Goal: Task Accomplishment & Management: Manage account settings

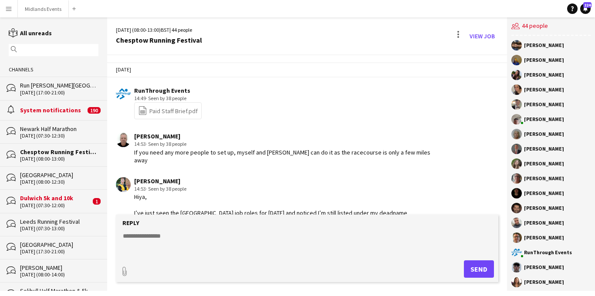
scroll to position [1220, 0]
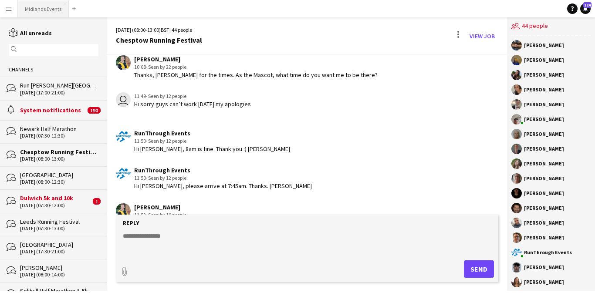
click at [54, 10] on button "Midlands Events Close" at bounding box center [43, 8] width 51 height 17
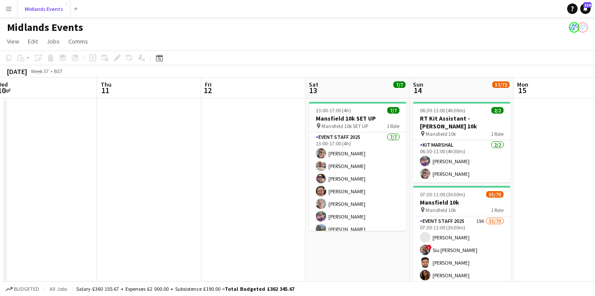
scroll to position [0, 255]
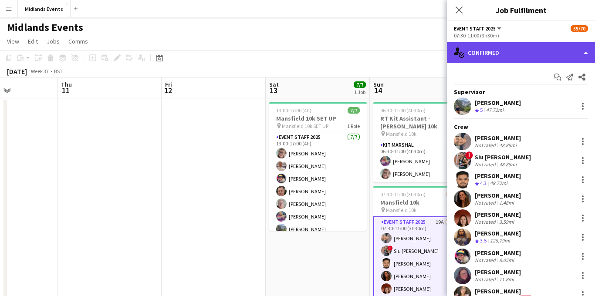
click at [515, 58] on div "single-neutral-actions-check-2 Confirmed" at bounding box center [521, 52] width 148 height 21
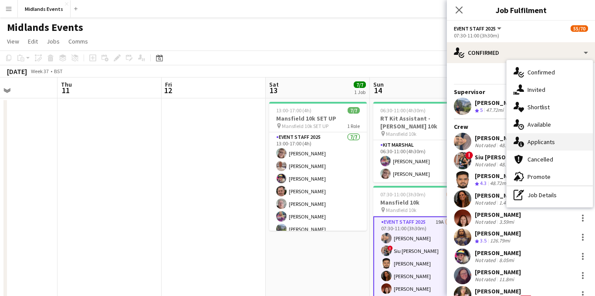
click at [532, 149] on div "single-neutral-actions-information Applicants" at bounding box center [550, 141] width 86 height 17
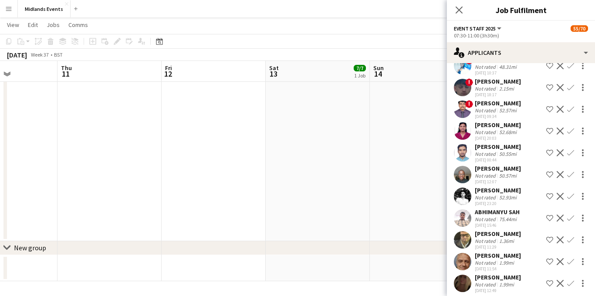
scroll to position [186, 0]
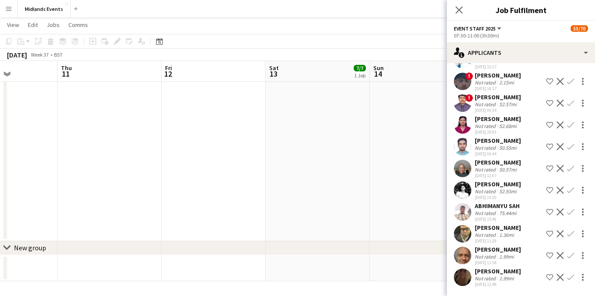
click at [572, 256] on app-icon "Confirm" at bounding box center [570, 255] width 7 height 7
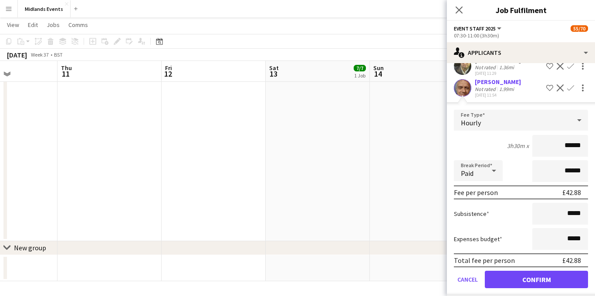
scroll to position [384, 0]
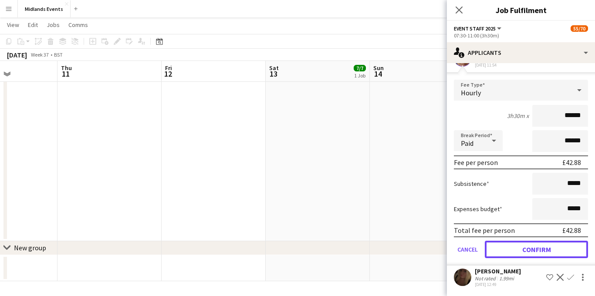
click at [505, 246] on button "Confirm" at bounding box center [536, 249] width 103 height 17
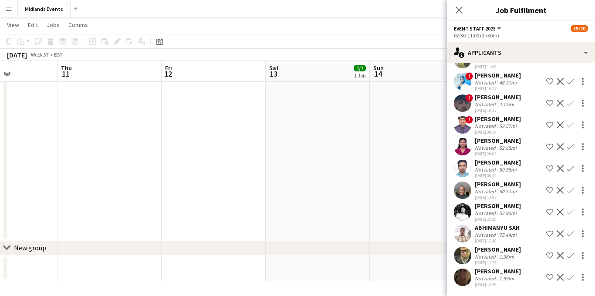
scroll to position [164, 0]
click at [572, 276] on app-icon "Confirm" at bounding box center [570, 277] width 7 height 7
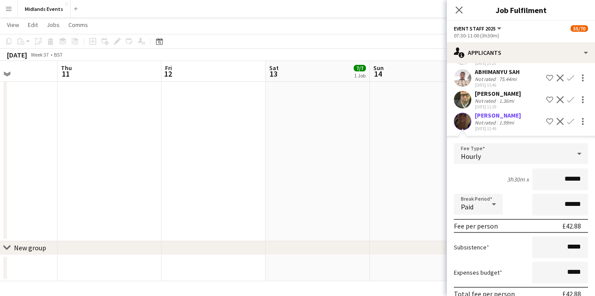
scroll to position [362, 0]
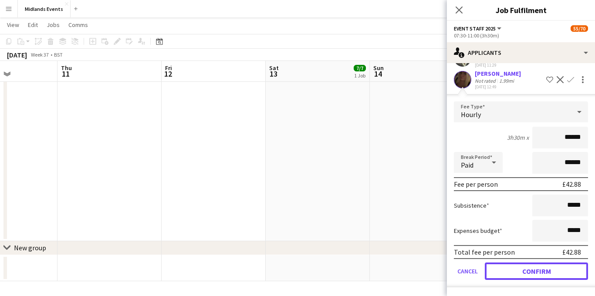
click at [519, 268] on button "Confirm" at bounding box center [536, 271] width 103 height 17
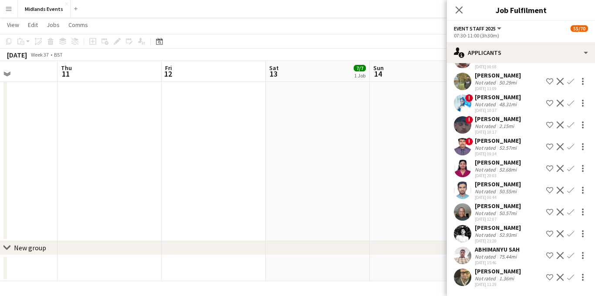
scroll to position [142, 0]
click at [569, 276] on app-icon "Confirm" at bounding box center [570, 277] width 7 height 7
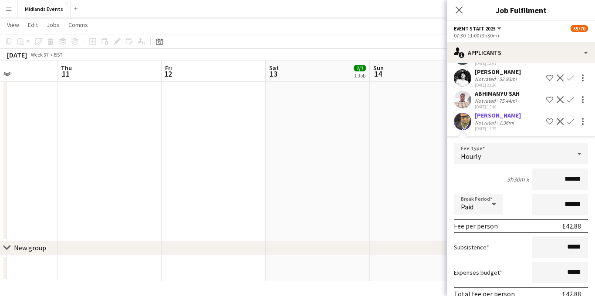
scroll to position [340, 0]
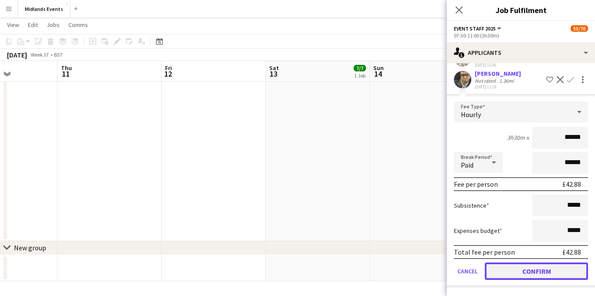
click at [514, 272] on button "Confirm" at bounding box center [536, 271] width 103 height 17
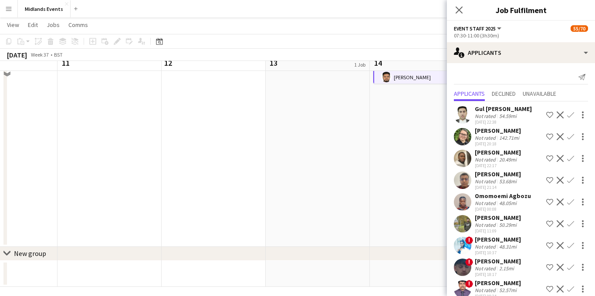
scroll to position [218, 0]
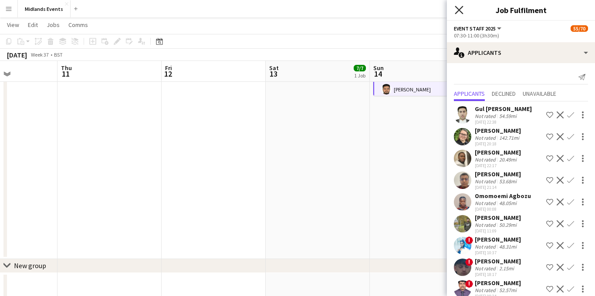
click at [460, 6] on icon "Close pop-in" at bounding box center [459, 10] width 8 height 8
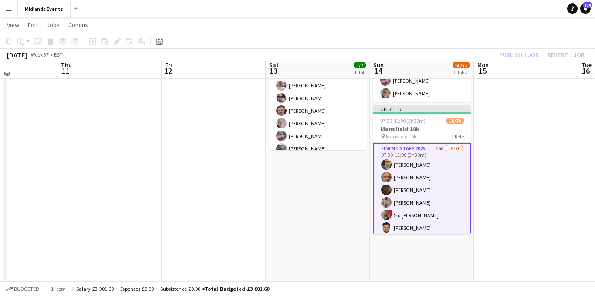
scroll to position [77, 0]
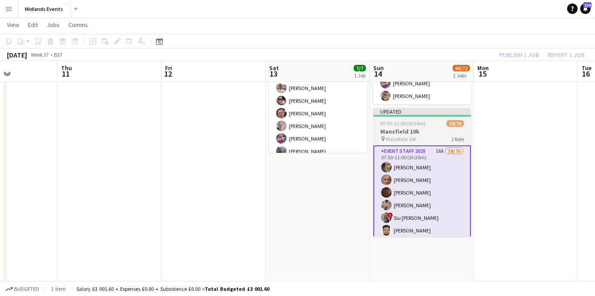
click at [424, 128] on h3 "Mansfield 10k" at bounding box center [422, 132] width 98 height 8
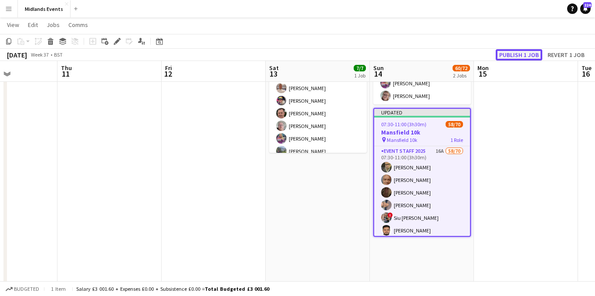
click at [510, 58] on button "Publish 1 job" at bounding box center [519, 54] width 47 height 11
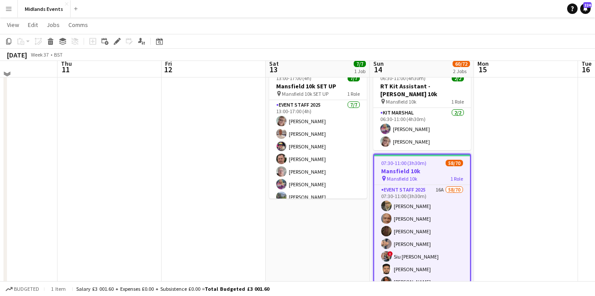
scroll to position [22, 0]
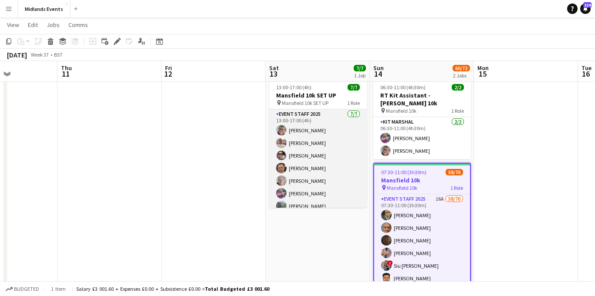
click at [315, 158] on app-card-role "Event Staff 2025 [DATE] 13:00-17:00 (4h) [PERSON_NAME] [PERSON_NAME] [PERSON_NA…" at bounding box center [318, 161] width 98 height 105
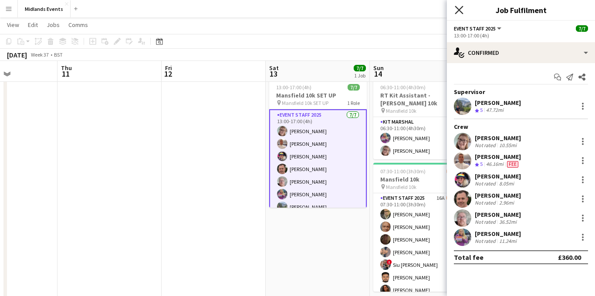
click at [457, 12] on icon "Close pop-in" at bounding box center [459, 10] width 8 height 8
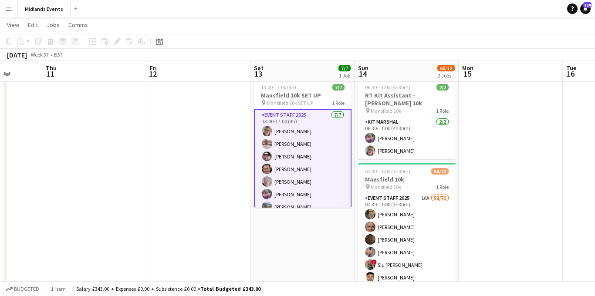
scroll to position [0, 282]
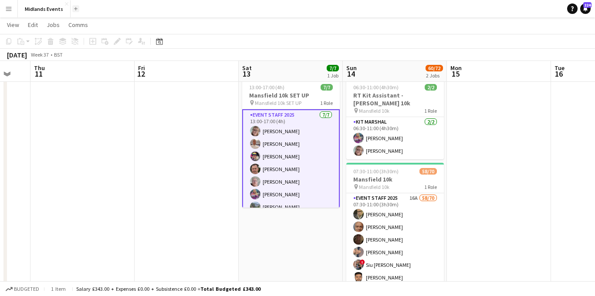
click at [74, 10] on app-icon "Add" at bounding box center [75, 8] width 3 height 3
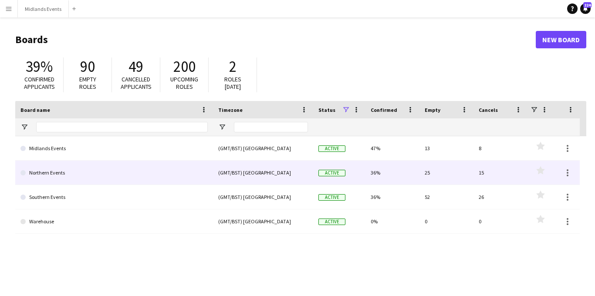
click at [60, 175] on link "Northern Events" at bounding box center [113, 173] width 187 height 24
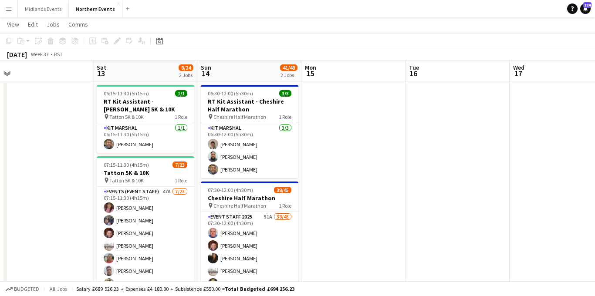
scroll to position [18, 0]
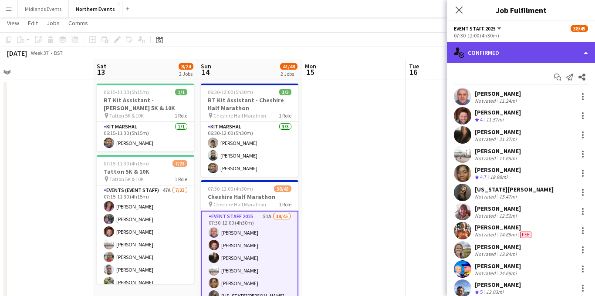
click at [520, 57] on div "single-neutral-actions-check-2 Confirmed" at bounding box center [521, 52] width 148 height 21
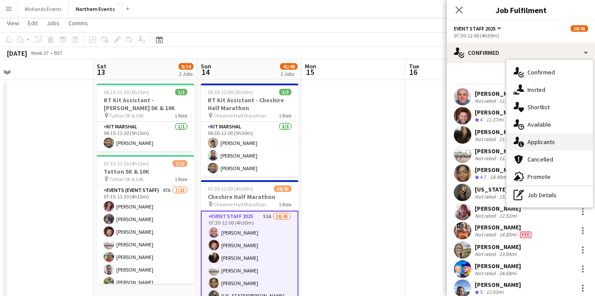
click at [538, 140] on div "single-neutral-actions-information Applicants" at bounding box center [550, 141] width 86 height 17
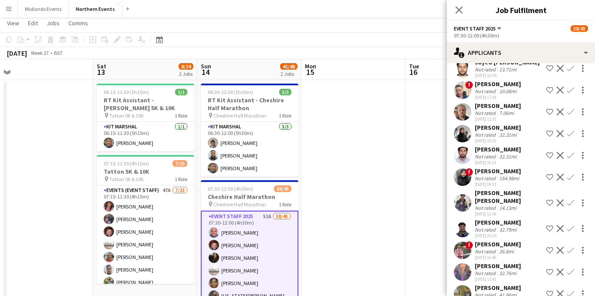
scroll to position [401, 0]
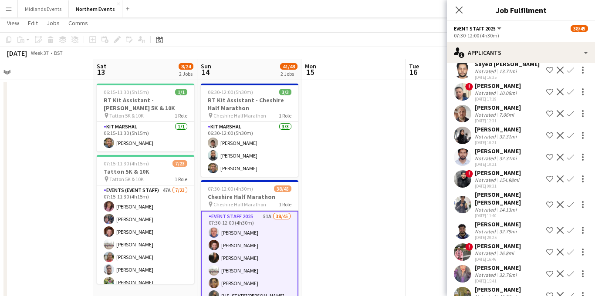
click at [517, 207] on div "14.13mi" at bounding box center [508, 210] width 21 height 7
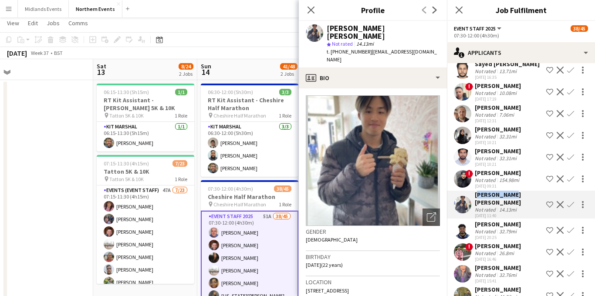
drag, startPoint x: 510, startPoint y: 186, endPoint x: 476, endPoint y: 188, distance: 34.4
click at [476, 191] on div "[PERSON_NAME] [PERSON_NAME]" at bounding box center [509, 199] width 68 height 16
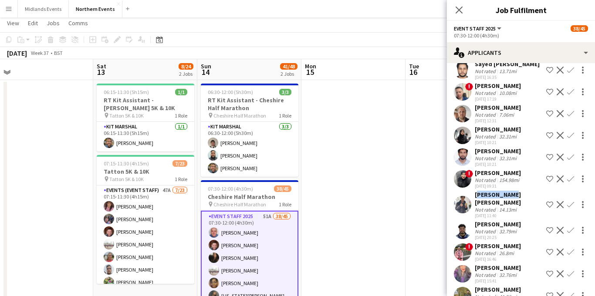
copy div "[PERSON_NAME] [PERSON_NAME]"
click at [571, 201] on app-icon "Confirm" at bounding box center [570, 204] width 7 height 7
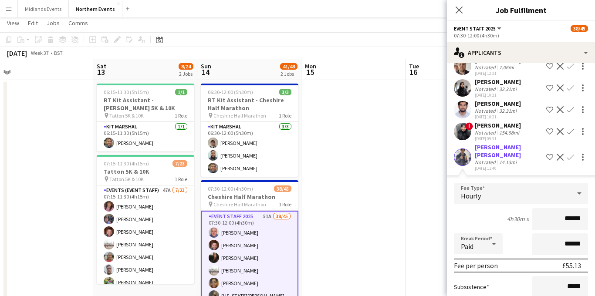
scroll to position [514, 0]
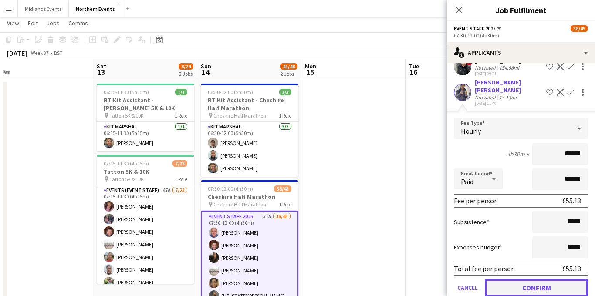
click at [511, 279] on button "Confirm" at bounding box center [536, 287] width 103 height 17
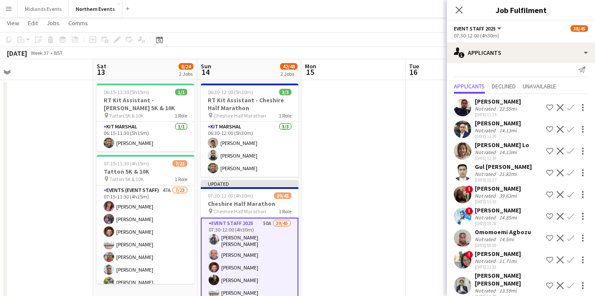
scroll to position [3, 0]
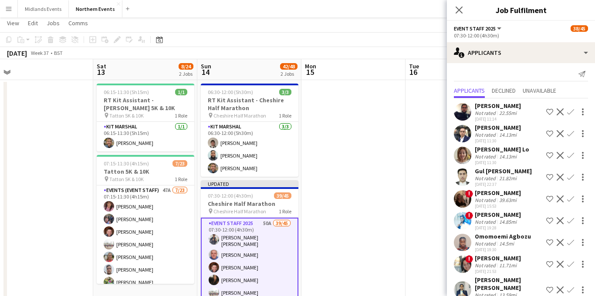
click at [569, 134] on app-icon "Confirm" at bounding box center [570, 133] width 7 height 7
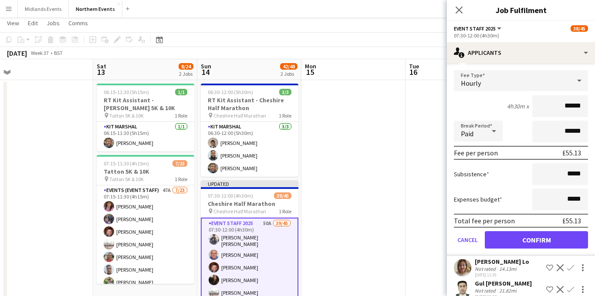
scroll to position [91, 0]
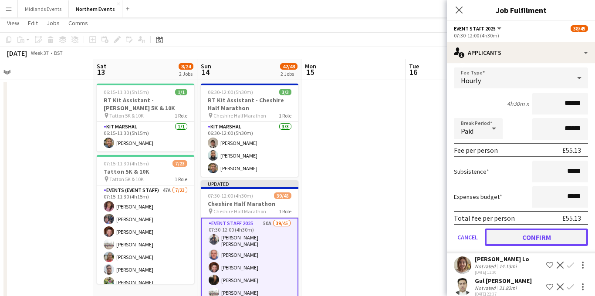
click at [504, 237] on button "Confirm" at bounding box center [536, 237] width 103 height 17
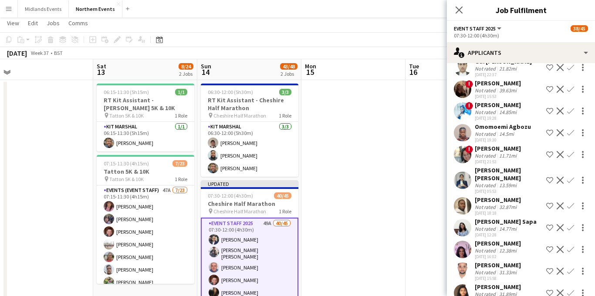
scroll to position [0, 0]
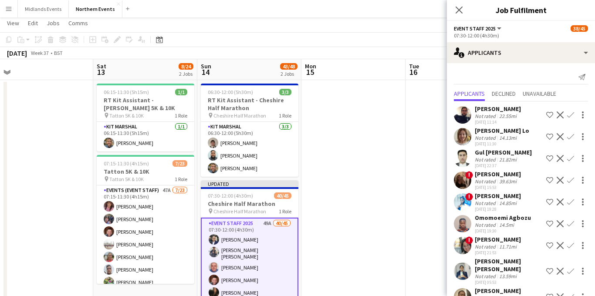
click at [573, 139] on app-icon "Confirm" at bounding box center [570, 136] width 7 height 7
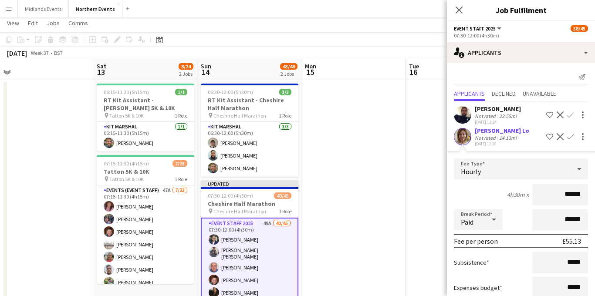
scroll to position [102, 0]
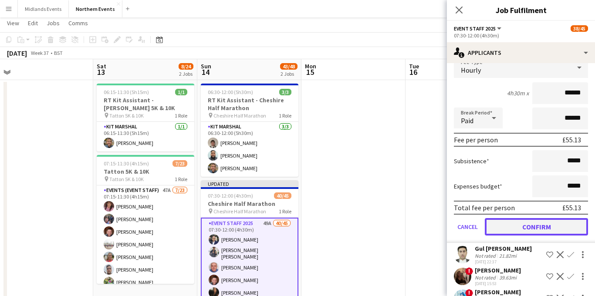
click at [512, 231] on button "Confirm" at bounding box center [536, 226] width 103 height 17
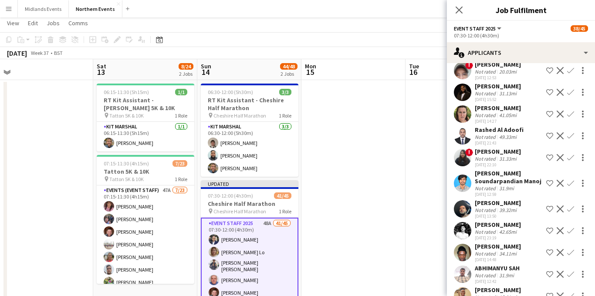
scroll to position [760, 0]
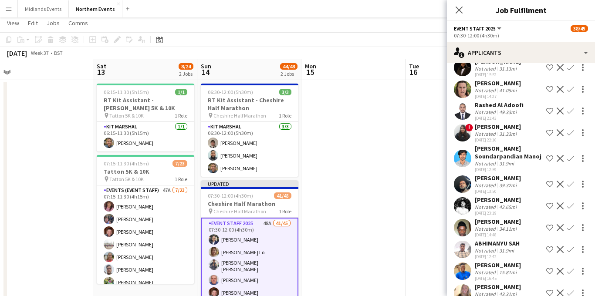
click at [513, 276] on div "[DATE] 16:45" at bounding box center [498, 279] width 46 height 6
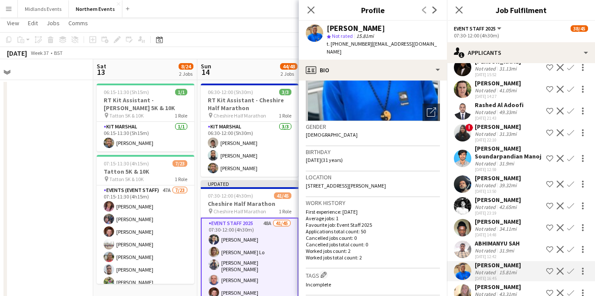
scroll to position [101, 0]
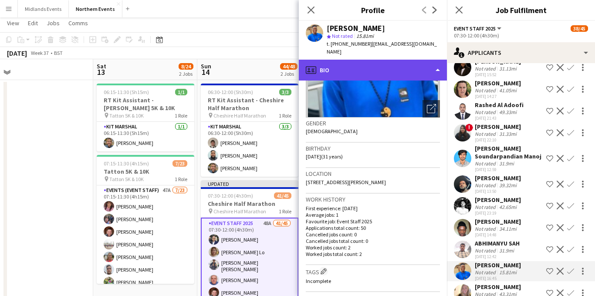
click at [408, 64] on div "profile Bio" at bounding box center [373, 70] width 148 height 21
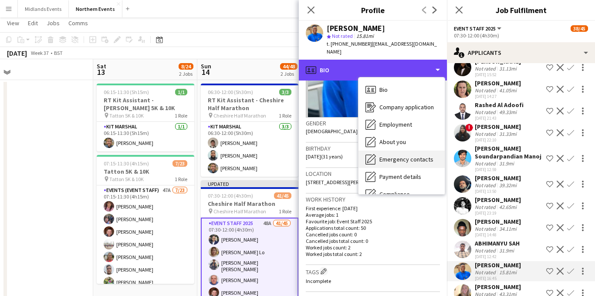
scroll to position [82, 0]
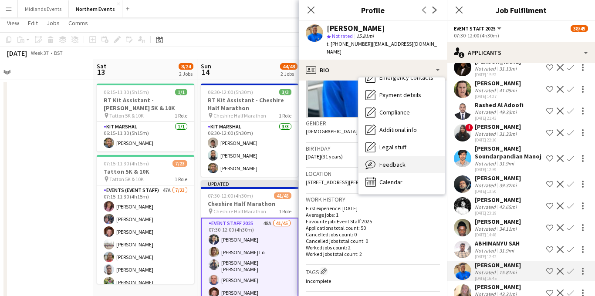
click at [399, 156] on div "Feedback Feedback" at bounding box center [402, 164] width 86 height 17
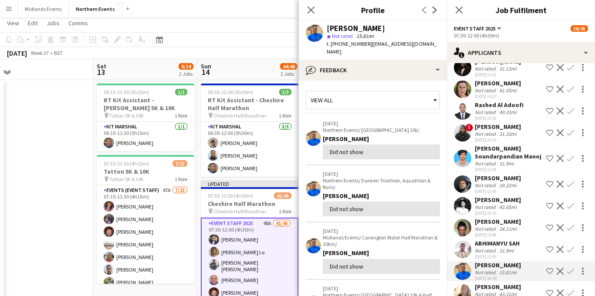
click at [488, 291] on div "Not rated" at bounding box center [486, 294] width 23 height 7
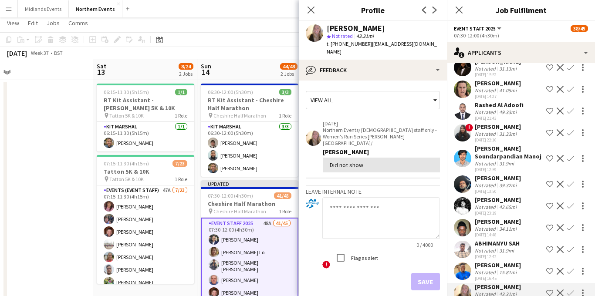
click at [485, 248] on div "Not rated" at bounding box center [486, 251] width 23 height 7
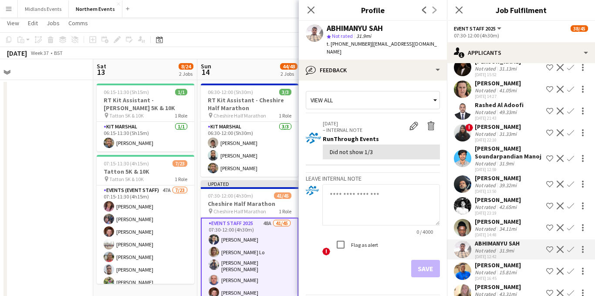
click at [490, 226] on div "Not rated" at bounding box center [486, 229] width 23 height 7
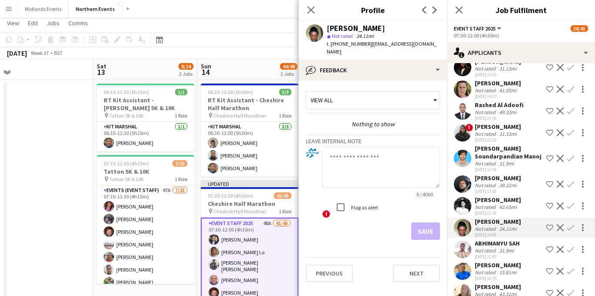
click at [496, 204] on div "Not rated" at bounding box center [486, 207] width 23 height 7
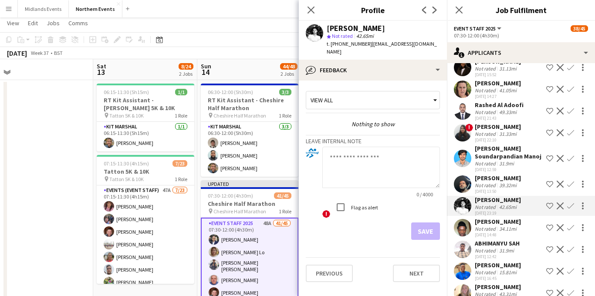
click at [493, 174] on div "[PERSON_NAME]" at bounding box center [498, 178] width 46 height 8
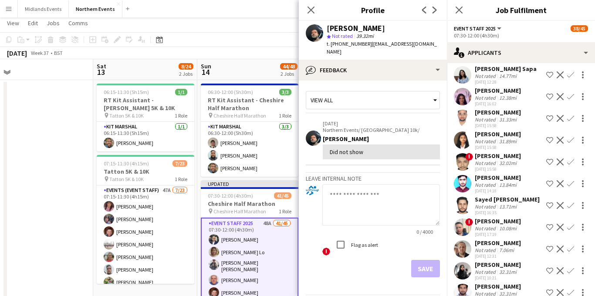
scroll to position [0, 0]
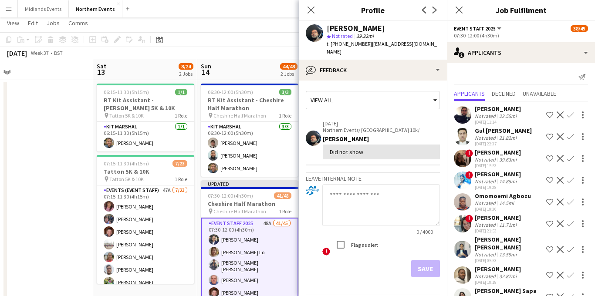
click at [508, 112] on div "[PERSON_NAME]" at bounding box center [498, 109] width 46 height 8
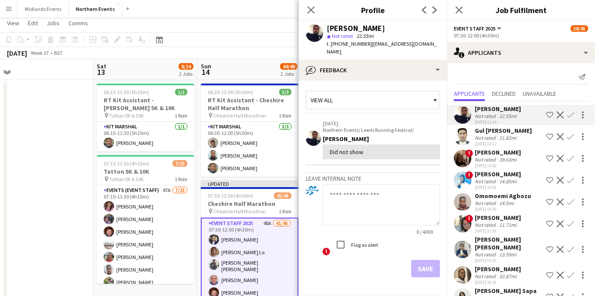
click at [512, 135] on div "21.82mi" at bounding box center [508, 138] width 21 height 7
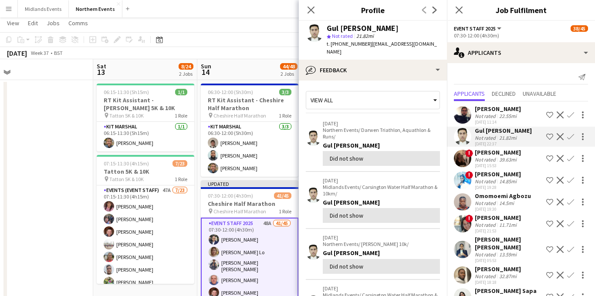
click at [499, 162] on div "39.63mi" at bounding box center [508, 159] width 21 height 7
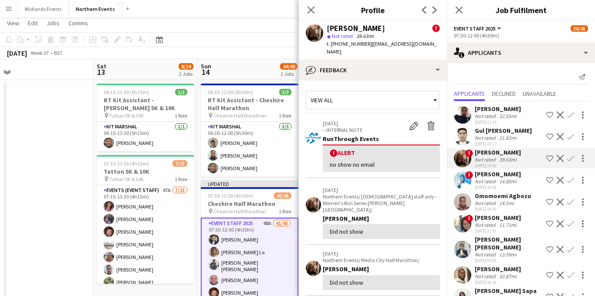
click at [498, 180] on div "14.85mi" at bounding box center [508, 181] width 21 height 7
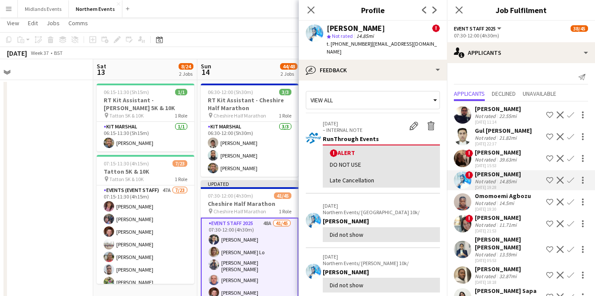
click at [499, 196] on div "Omomoemi Agbozu" at bounding box center [503, 196] width 56 height 8
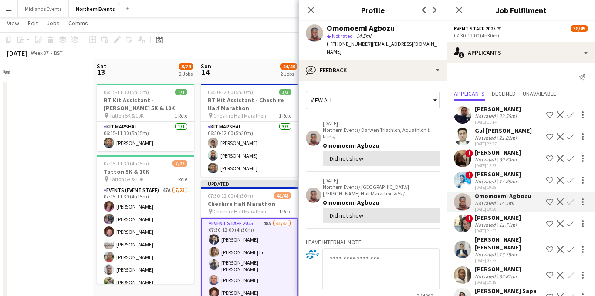
scroll to position [36, 0]
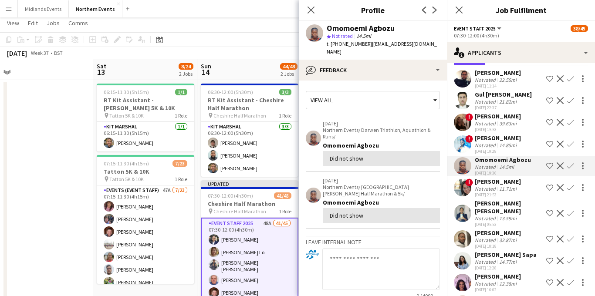
click at [499, 187] on div "11.71mi" at bounding box center [508, 189] width 21 height 7
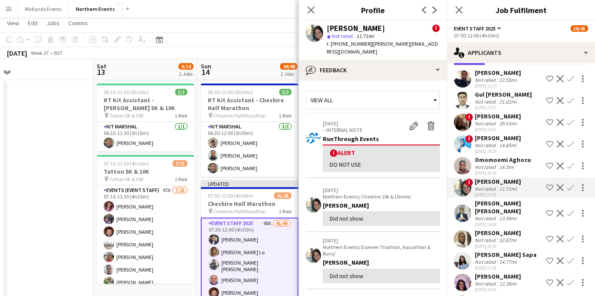
click at [498, 215] on div "13.59mi" at bounding box center [508, 218] width 21 height 7
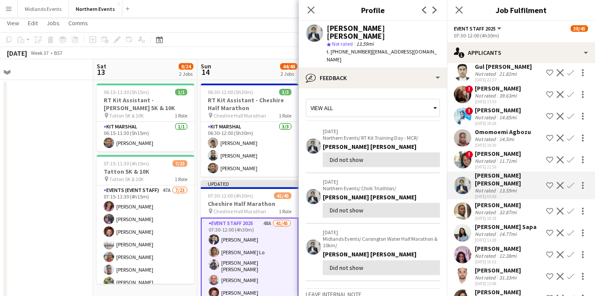
scroll to position [68, 0]
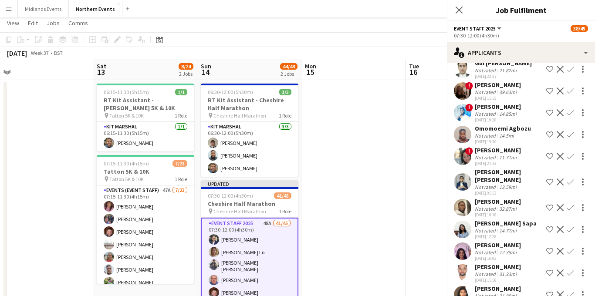
click at [498, 206] on div "32.87mi" at bounding box center [508, 209] width 21 height 7
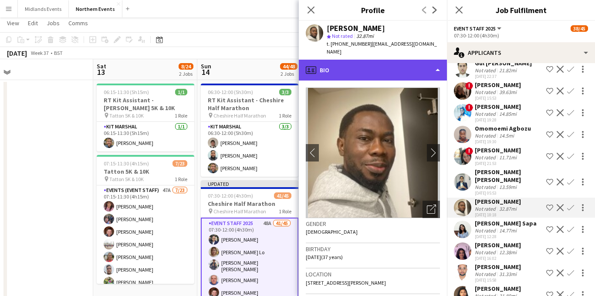
click at [396, 60] on div "profile Bio" at bounding box center [373, 70] width 148 height 21
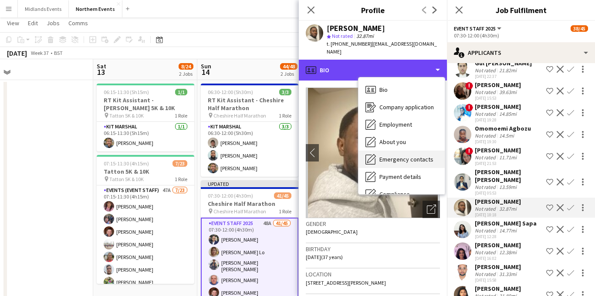
scroll to position [82, 0]
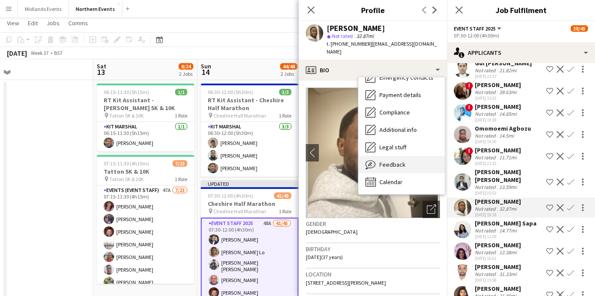
click at [401, 161] on span "Feedback" at bounding box center [393, 165] width 26 height 8
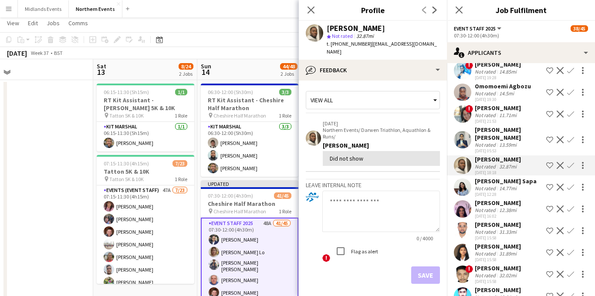
scroll to position [116, 0]
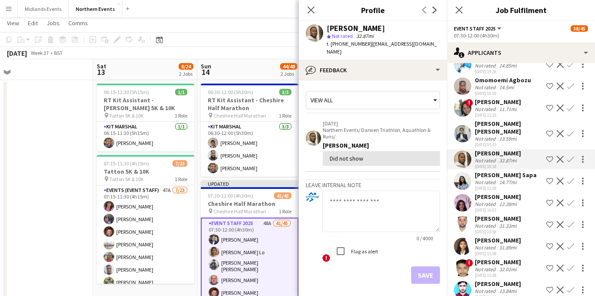
click at [503, 179] on div "14.77mi" at bounding box center [508, 182] width 21 height 7
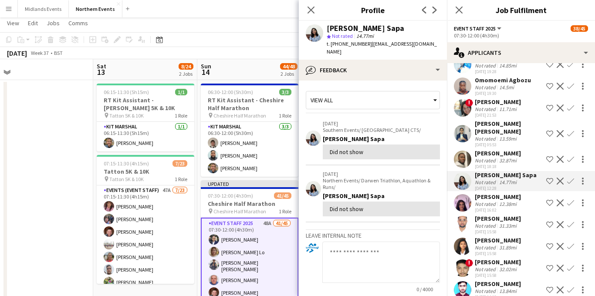
click at [487, 201] on div "Not rated" at bounding box center [486, 204] width 23 height 7
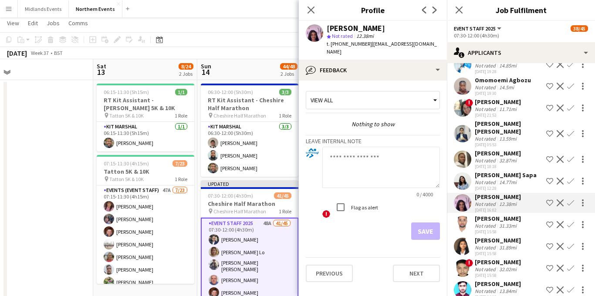
click at [570, 200] on app-icon "Confirm" at bounding box center [570, 203] width 7 height 7
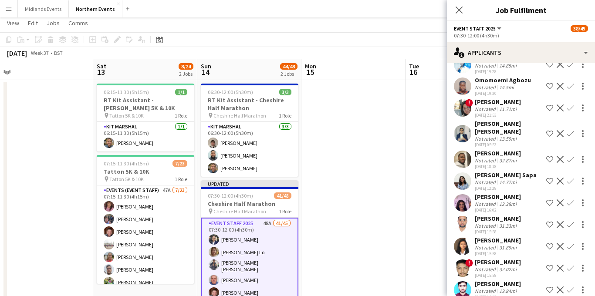
click at [570, 200] on app-icon "Confirm" at bounding box center [570, 203] width 7 height 7
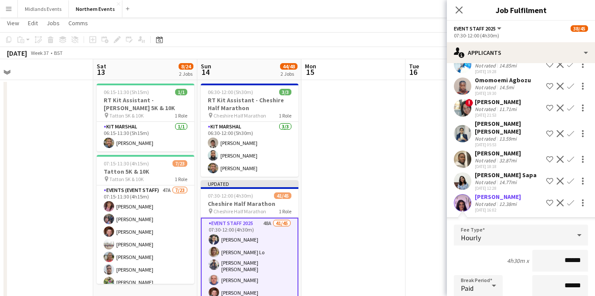
scroll to position [207, 0]
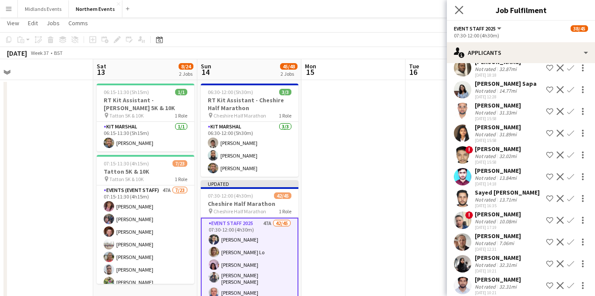
click at [454, 13] on app-icon "Close pop-in" at bounding box center [459, 10] width 13 height 13
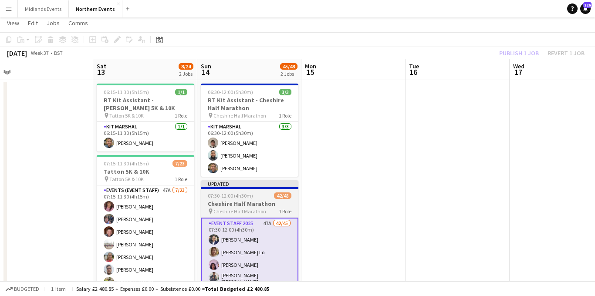
click at [255, 208] on span "Cheshire Half Marathon" at bounding box center [240, 211] width 53 height 7
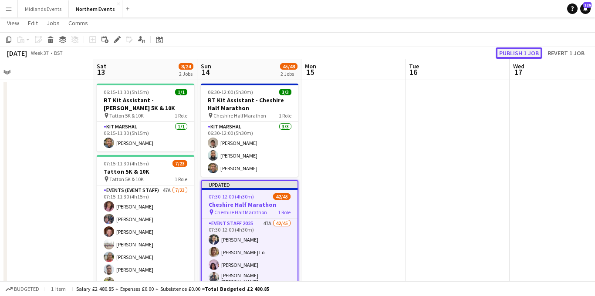
click at [525, 54] on button "Publish 1 job" at bounding box center [519, 52] width 47 height 11
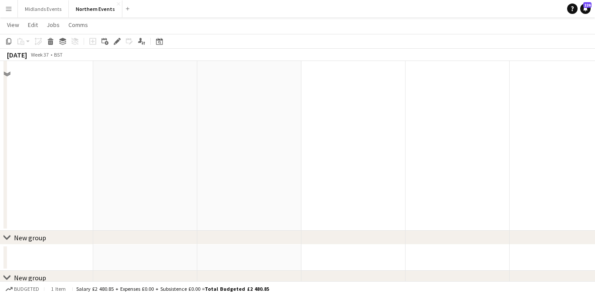
scroll to position [348, 0]
